Goal: Find specific page/section: Find specific page/section

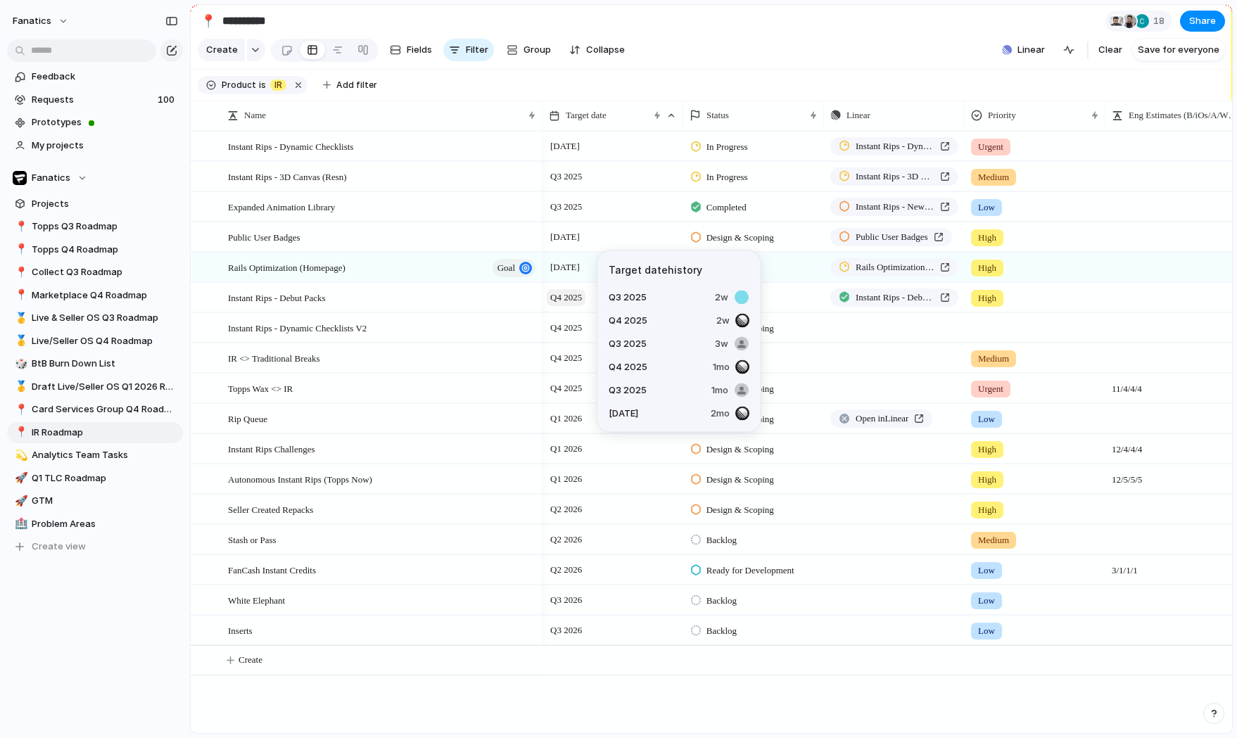
click at [575, 301] on span "Q4 2025" at bounding box center [566, 297] width 39 height 17
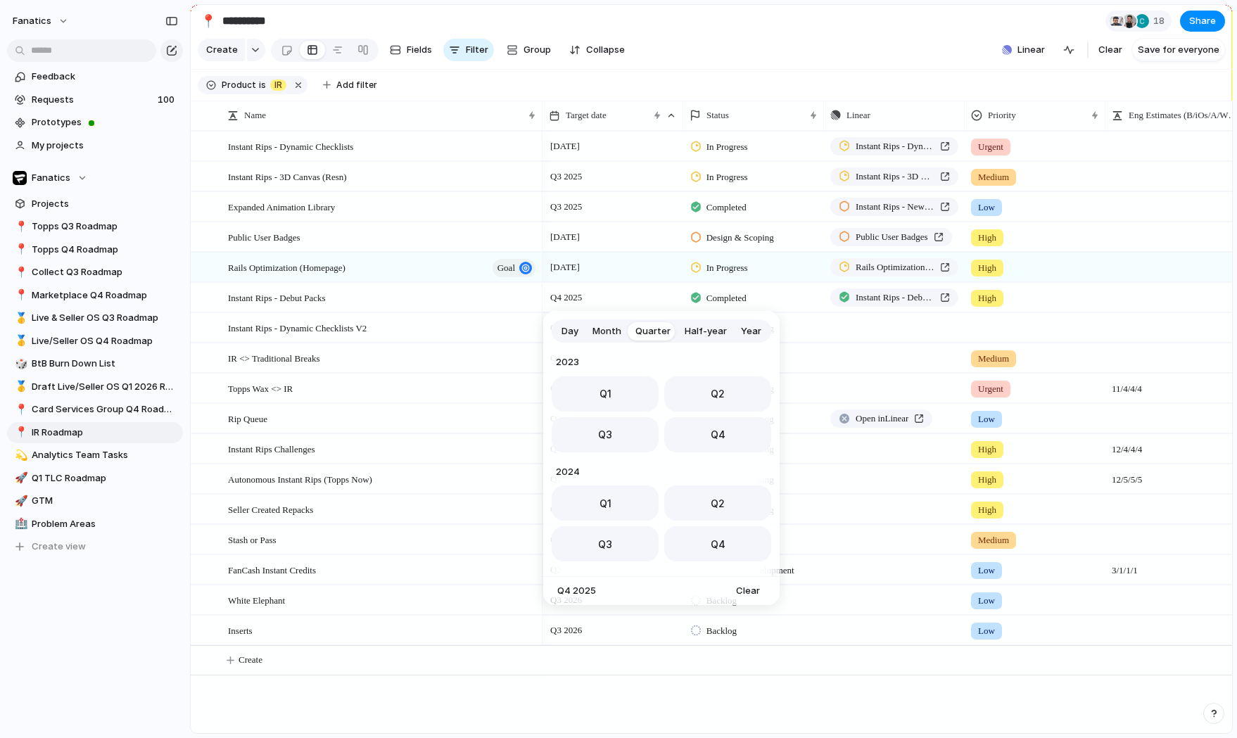
scroll to position [223, 0]
click at [640, 436] on button "Q3" at bounding box center [604, 430] width 107 height 35
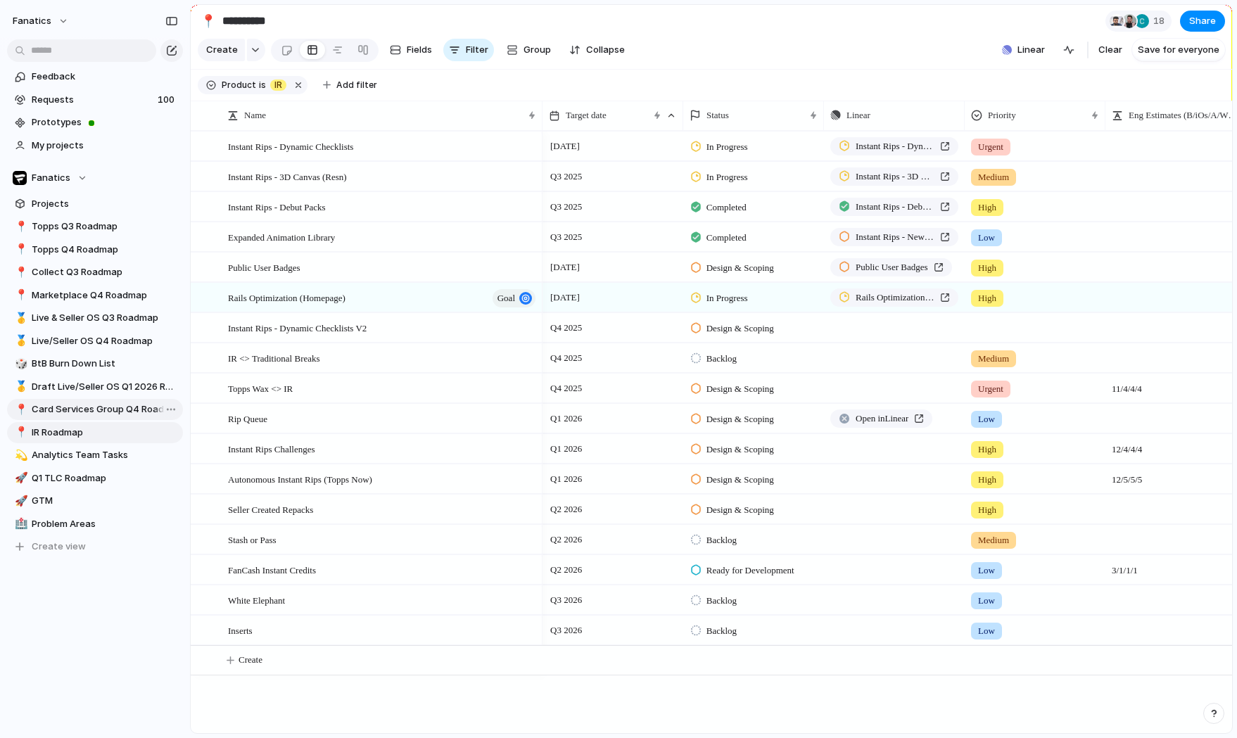
click at [130, 405] on span "Card Services Group Q4 Roadmap" at bounding box center [105, 409] width 146 height 14
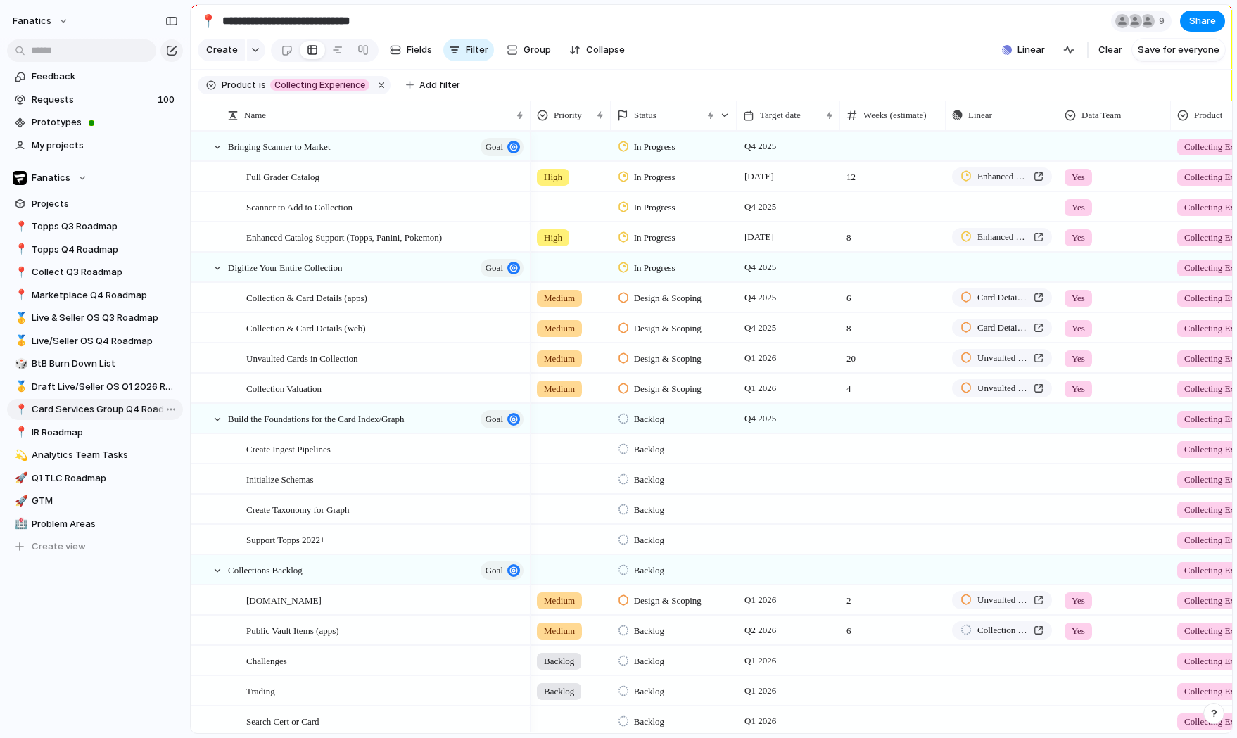
type input "**********"
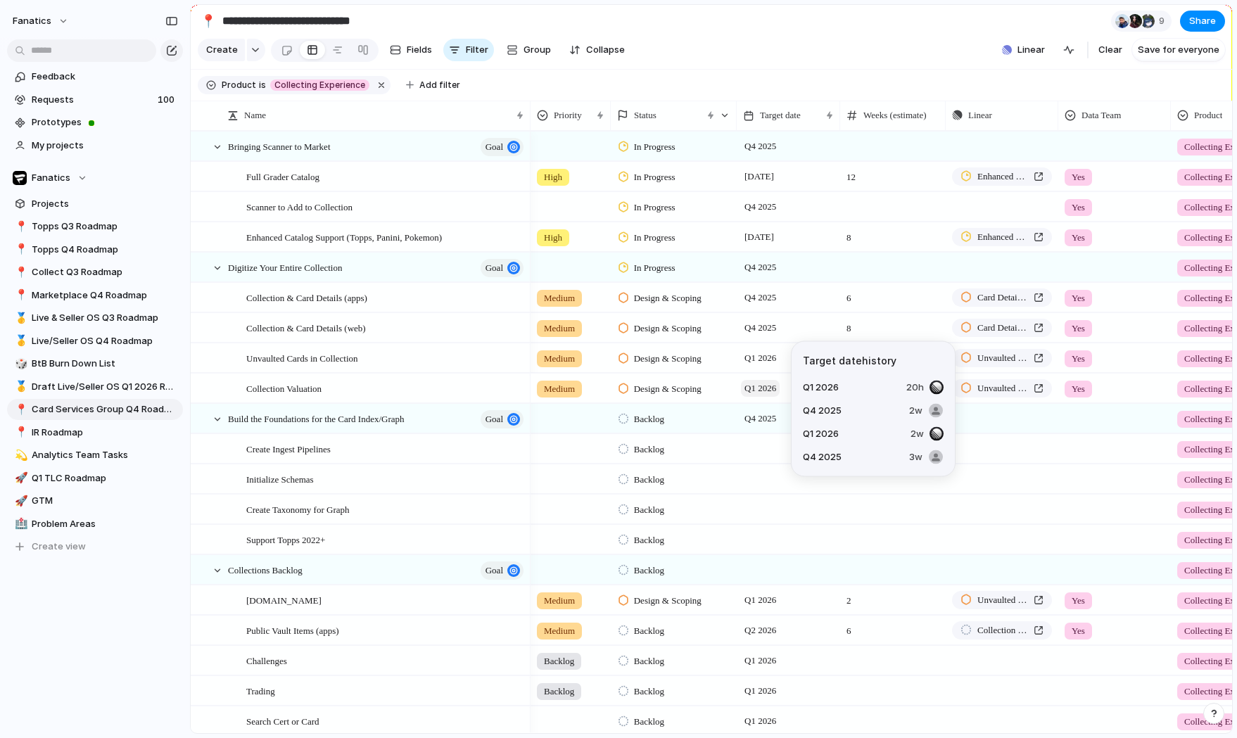
click at [757, 389] on span "Q1 2026" at bounding box center [760, 388] width 39 height 17
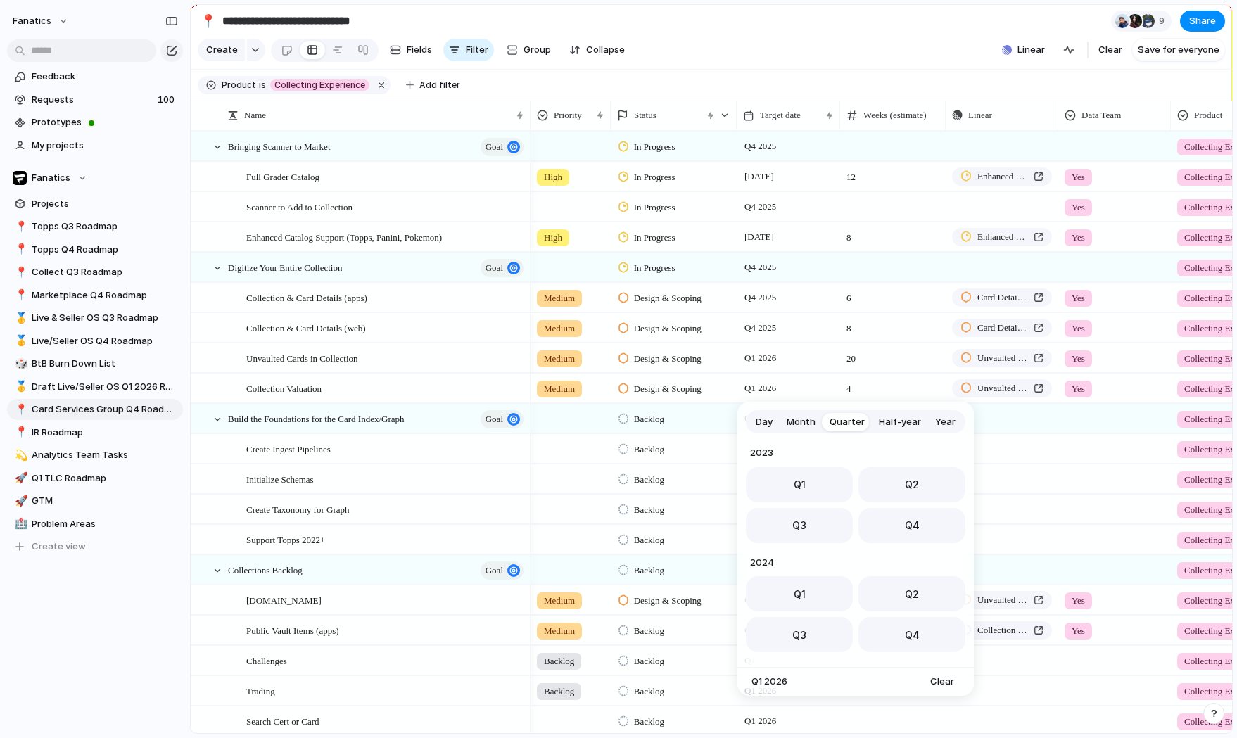
scroll to position [223, 0]
click at [887, 518] on button "Q4" at bounding box center [911, 521] width 107 height 35
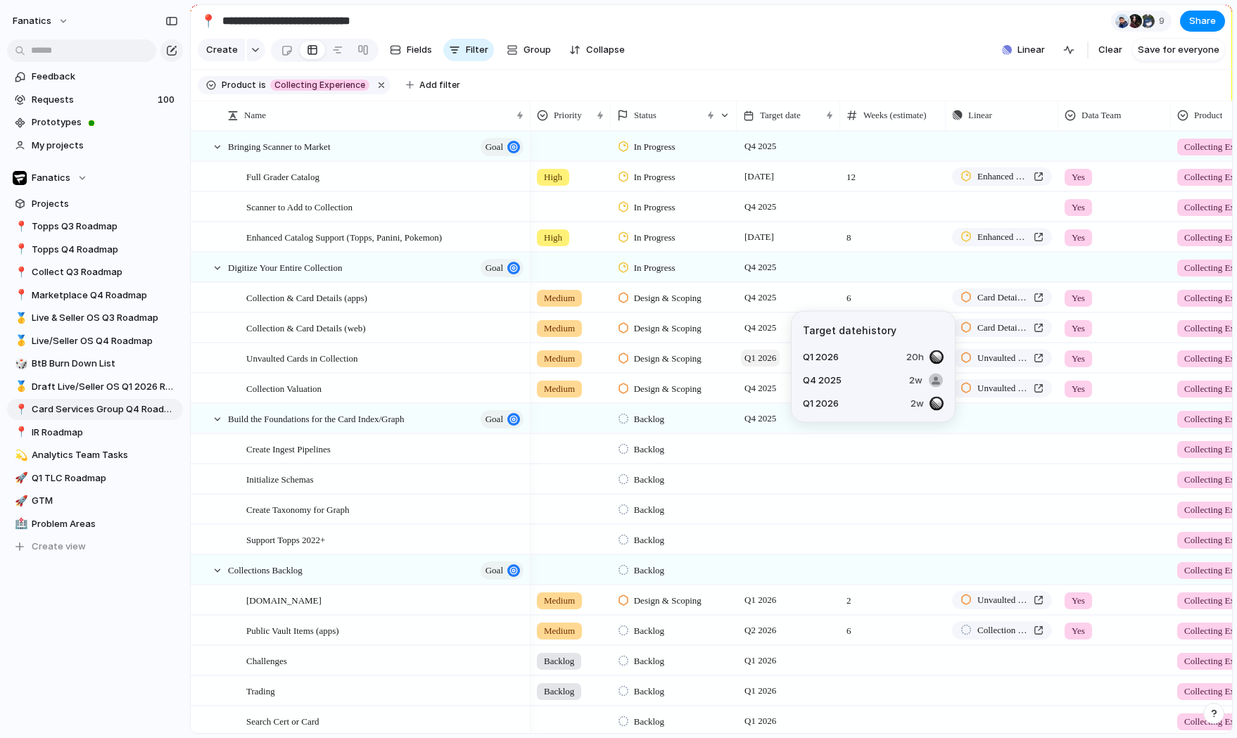
click at [773, 359] on span "Q1 2026" at bounding box center [760, 358] width 39 height 17
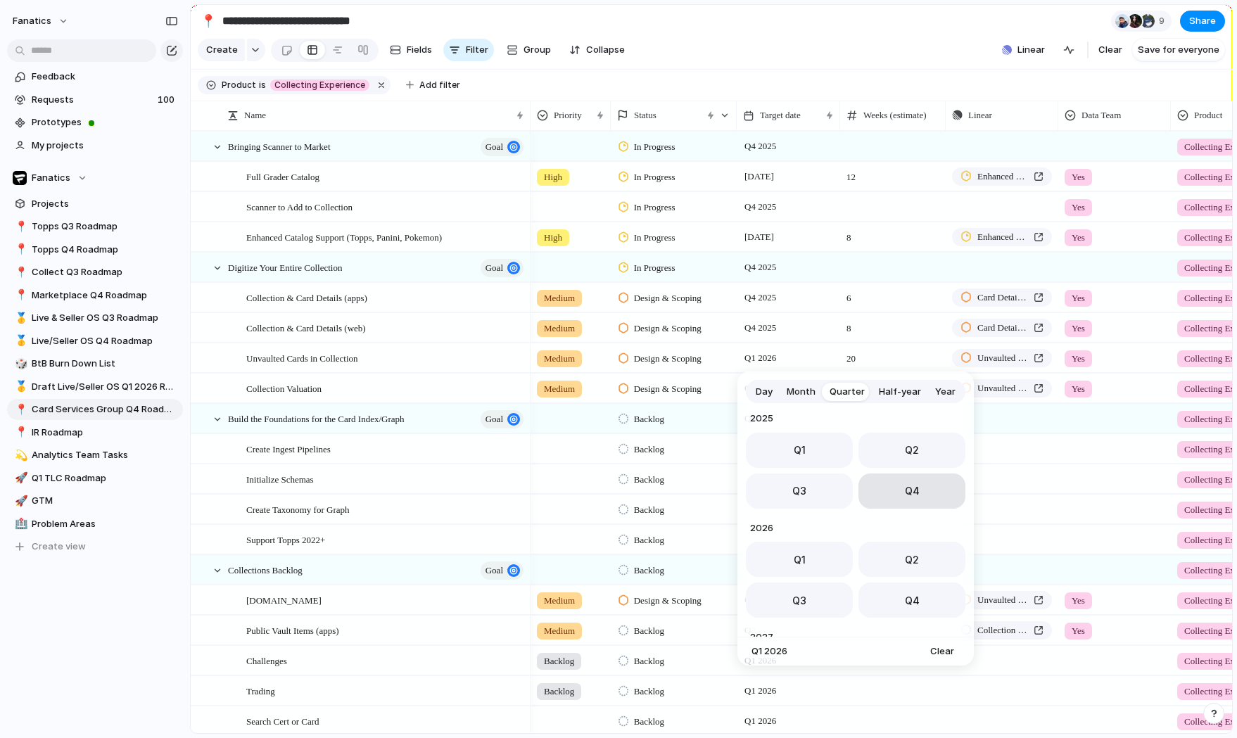
click at [883, 484] on button "Q4" at bounding box center [911, 490] width 107 height 35
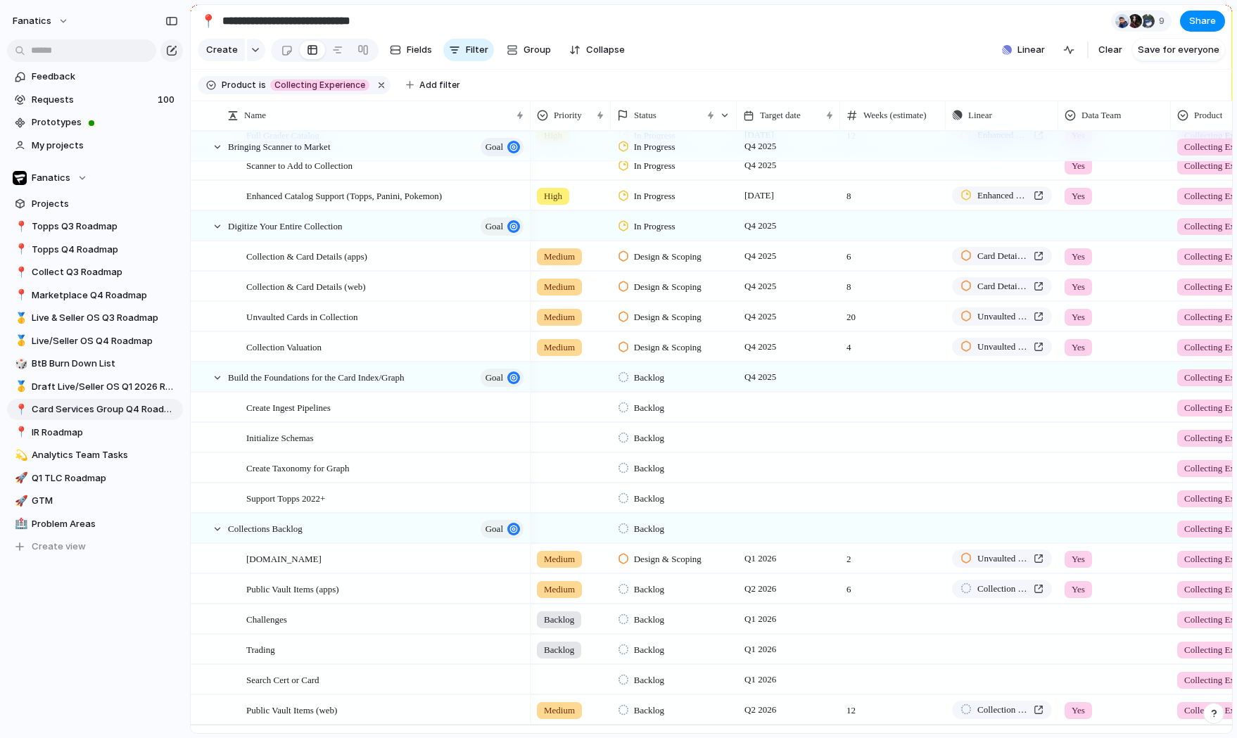
scroll to position [64, 0]
